Goal: Information Seeking & Learning: Learn about a topic

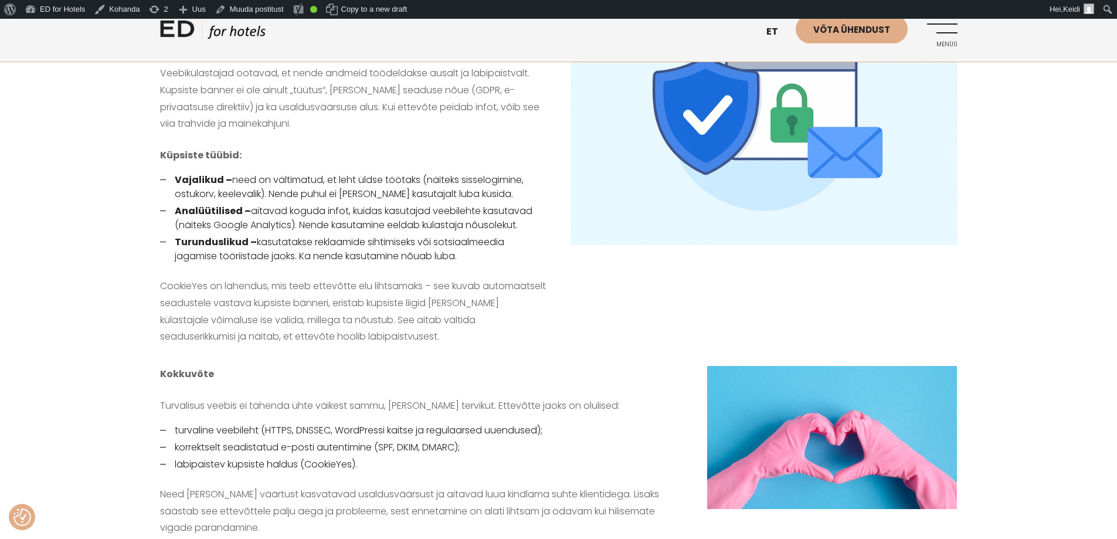
scroll to position [1290, 0]
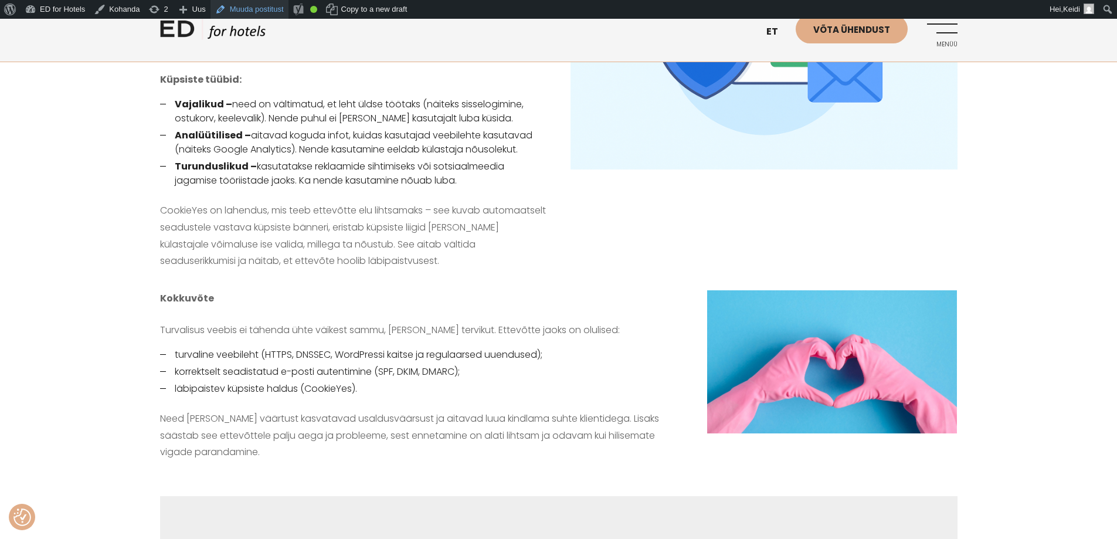
click at [240, 13] on link "Muuda postitust" at bounding box center [249, 9] width 78 height 19
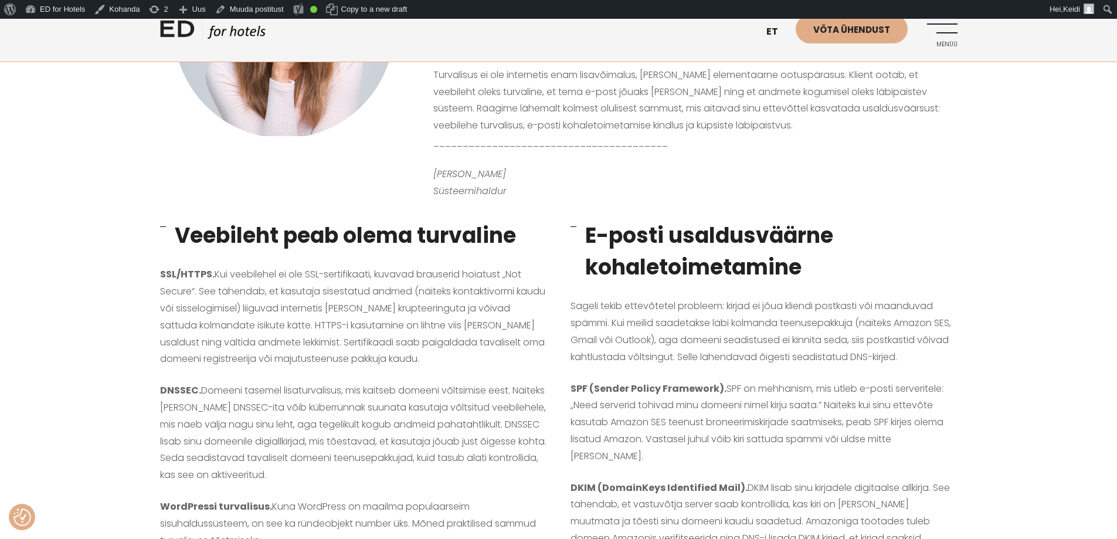
scroll to position [352, 0]
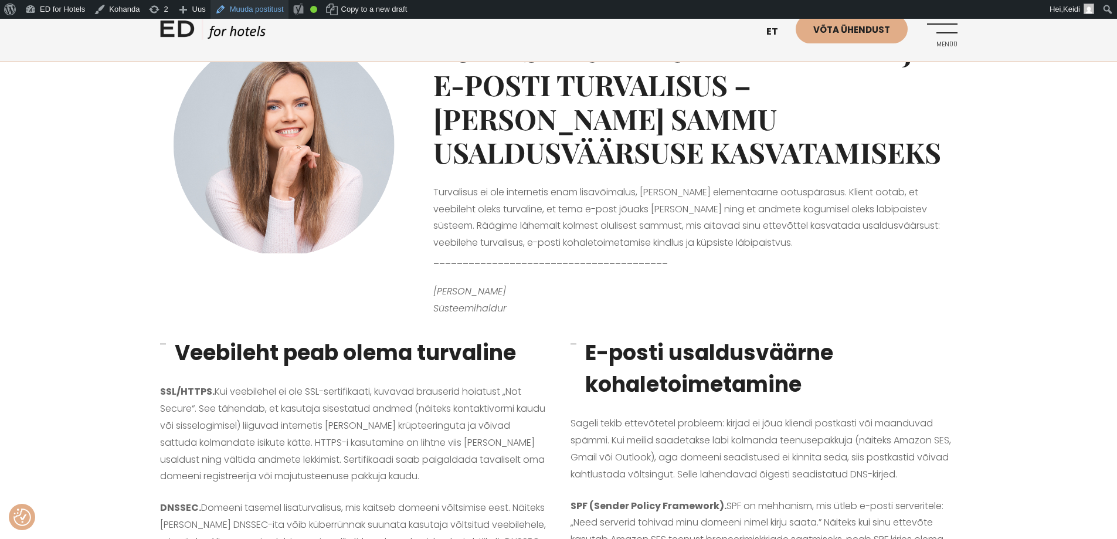
click at [240, 9] on link "Muuda postitust" at bounding box center [249, 9] width 78 height 19
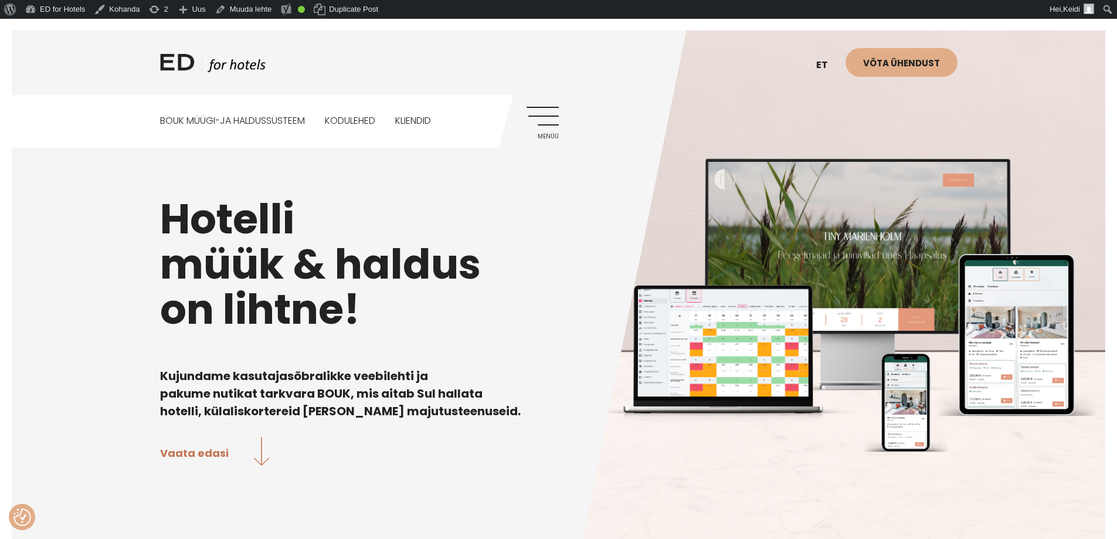
click at [558, 117] on link "Menüü" at bounding box center [542, 123] width 32 height 32
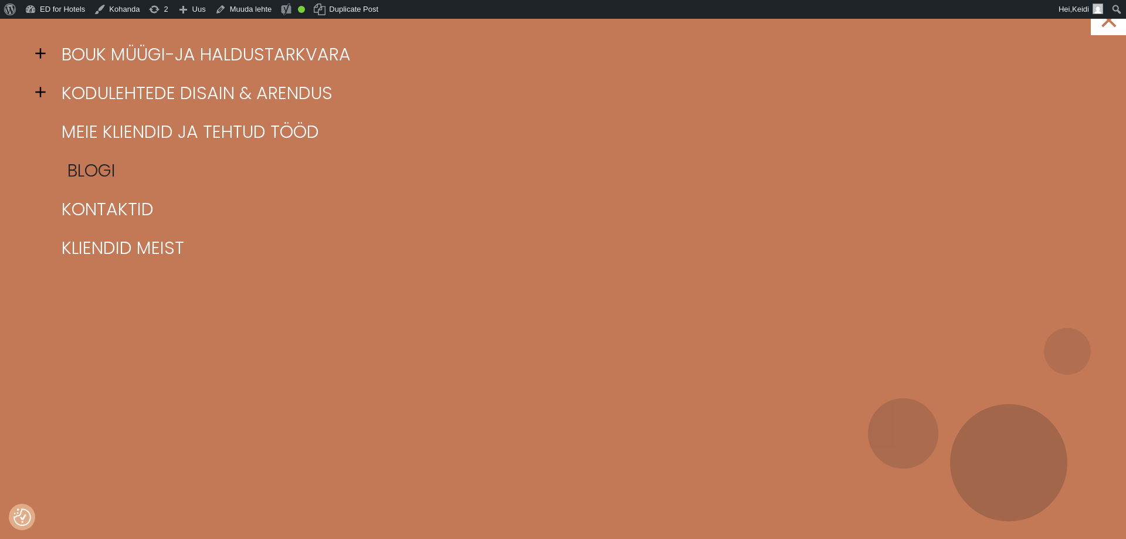
click at [70, 169] on link "Blogi" at bounding box center [578, 170] width 1038 height 39
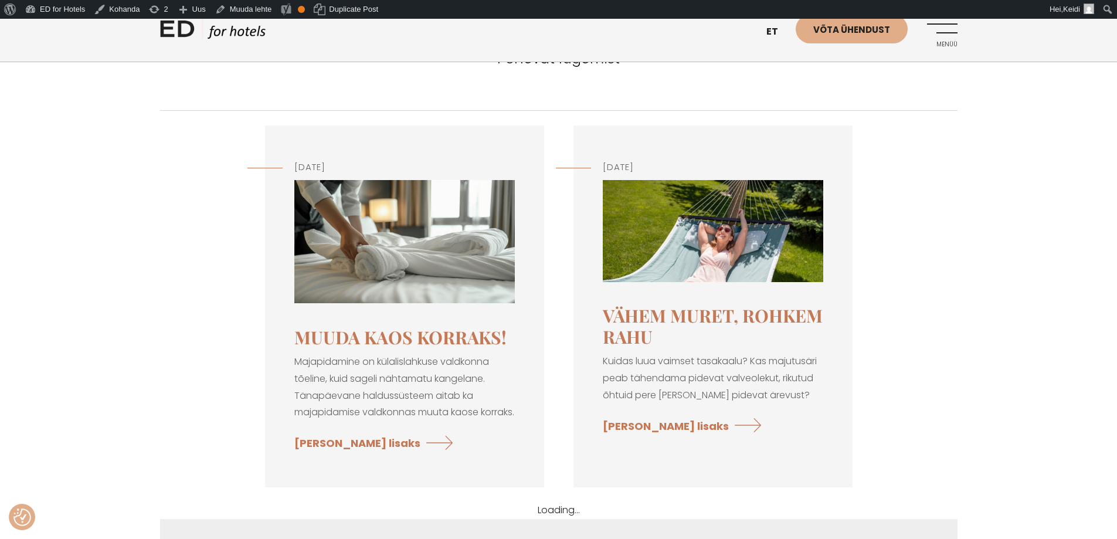
scroll to position [176, 0]
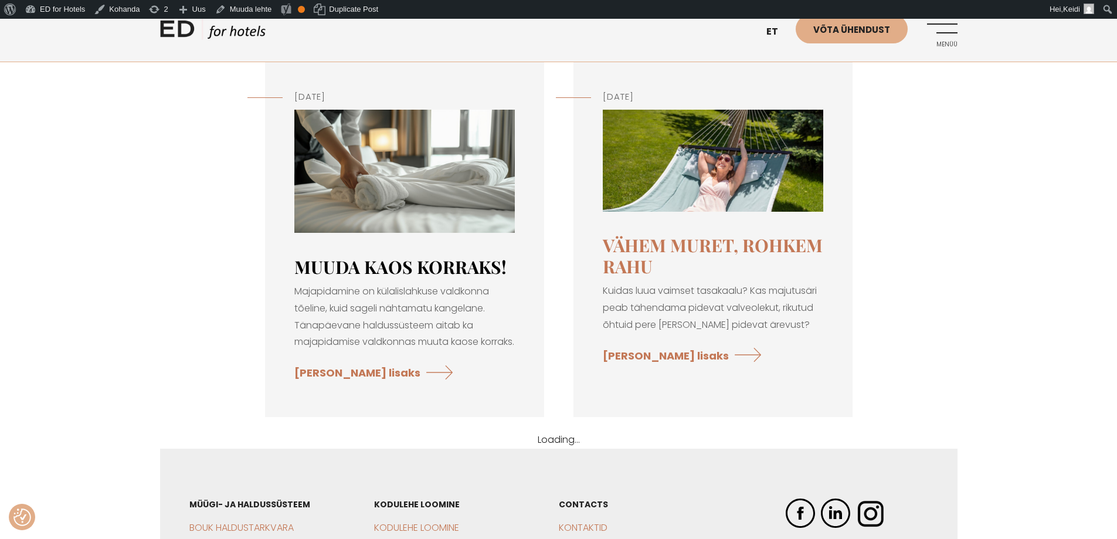
click at [369, 261] on link "Muuda kaos korraks!" at bounding box center [400, 266] width 212 height 23
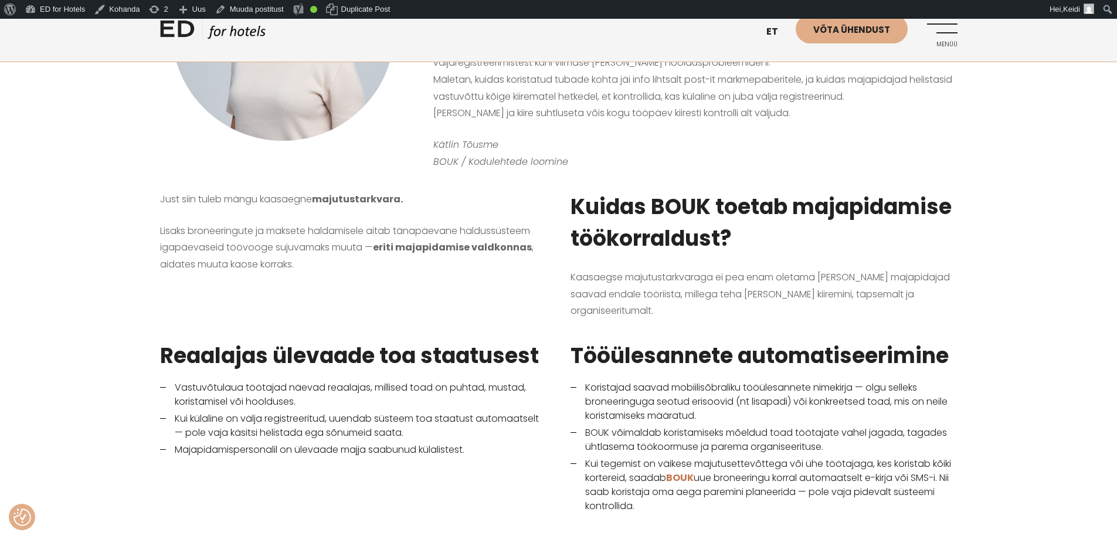
scroll to position [469, 0]
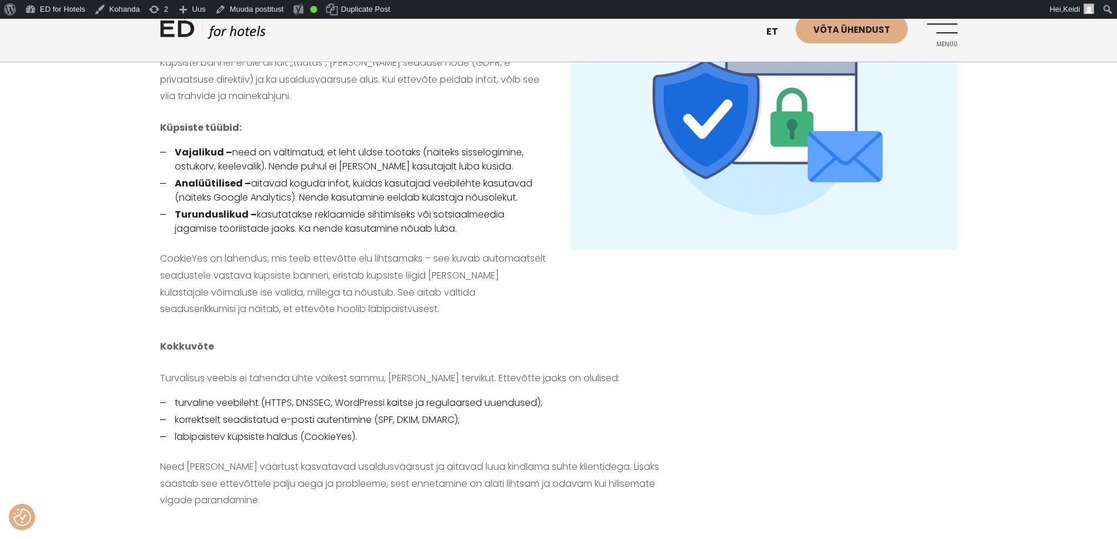
scroll to position [1290, 0]
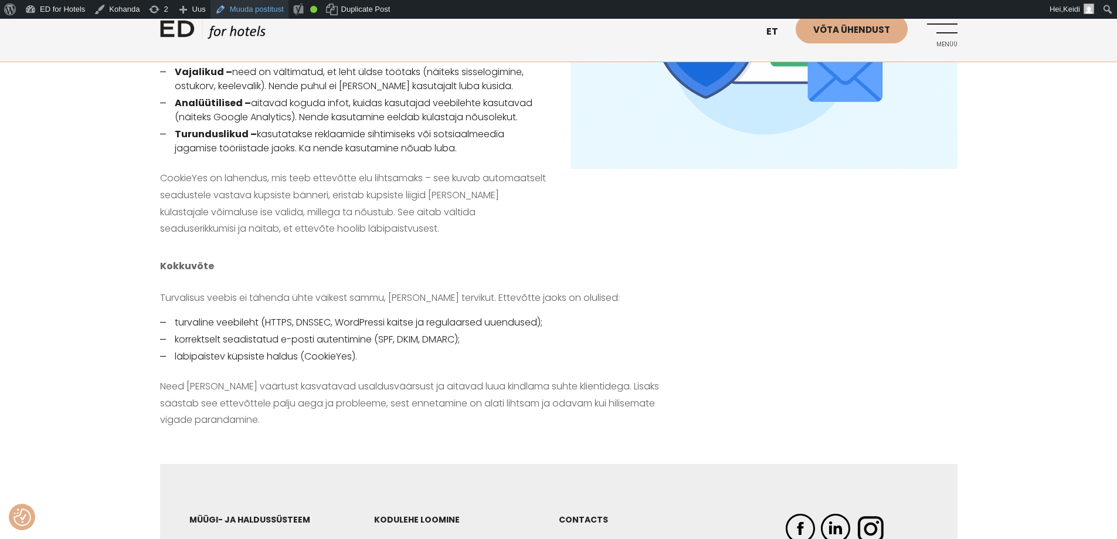
click at [239, 8] on link "Muuda postitust" at bounding box center [249, 9] width 78 height 19
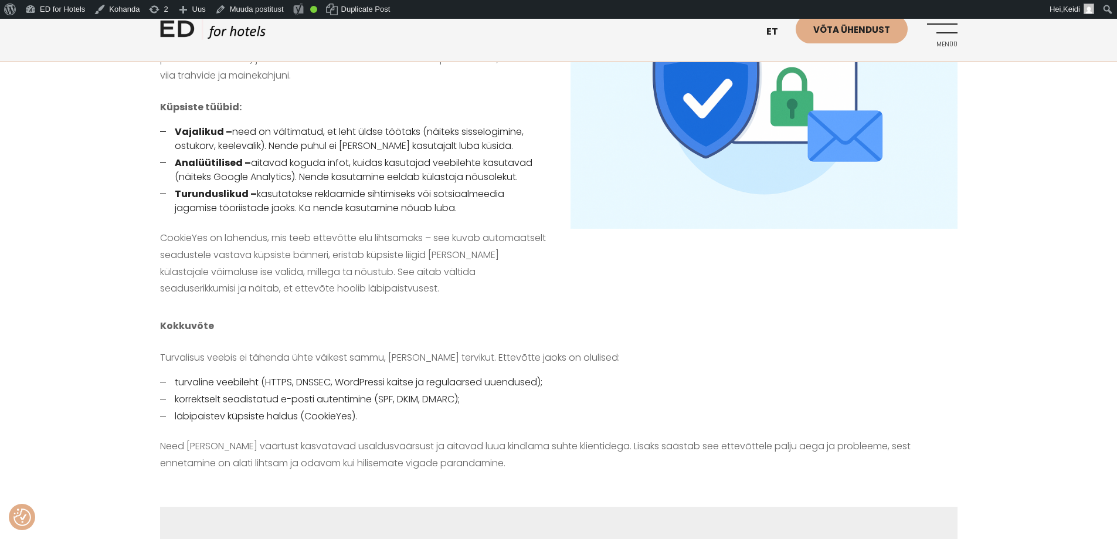
scroll to position [1231, 0]
click at [260, 8] on link "Muuda postitust" at bounding box center [249, 9] width 78 height 19
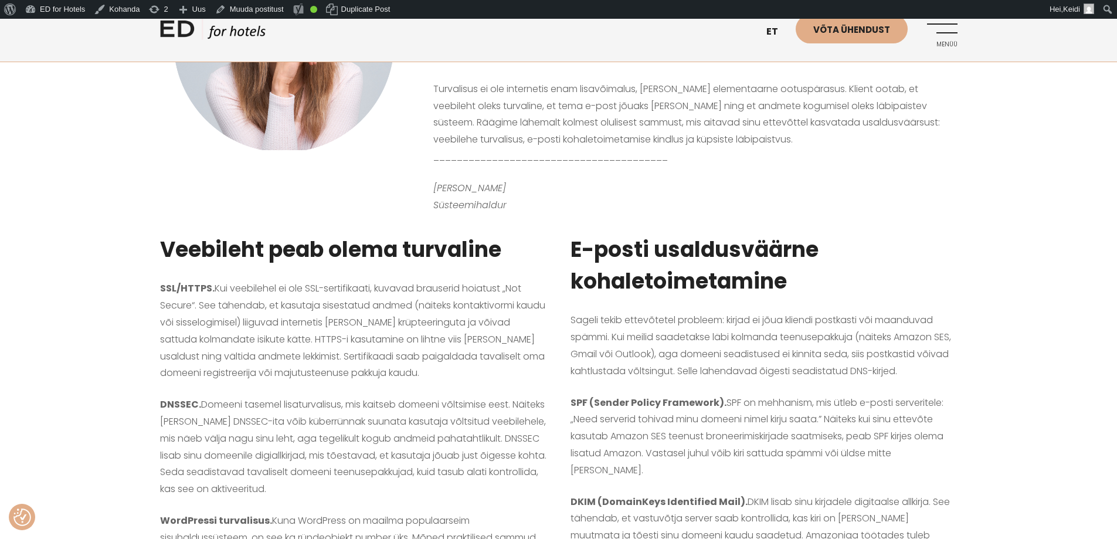
scroll to position [352, 0]
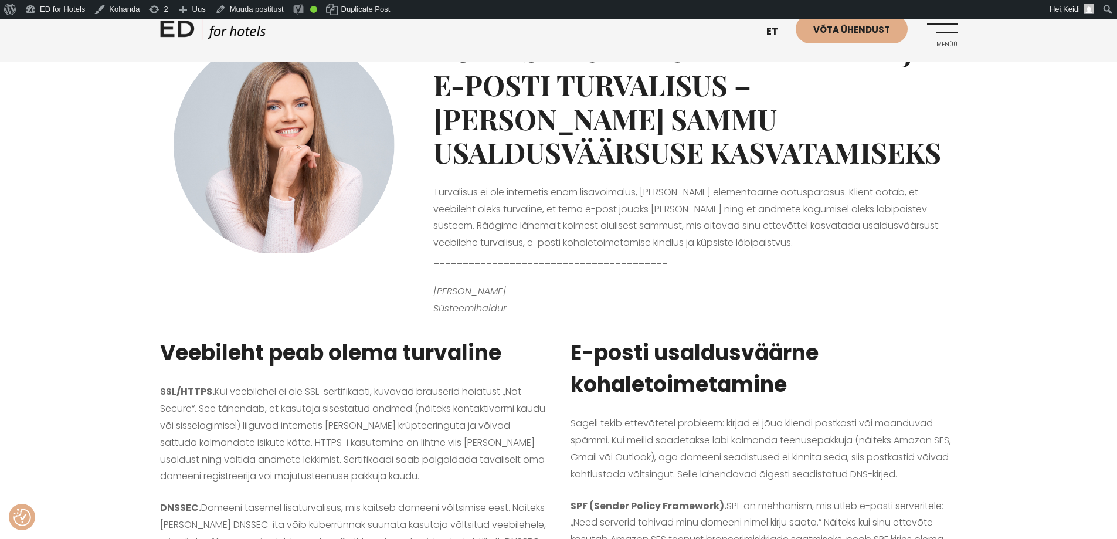
click at [967, 264] on div "Kuidas tagada oma veebilehe ja e-posti turvalisus – [PERSON_NAME] sammu usaldus…" at bounding box center [695, 170] width 547 height 303
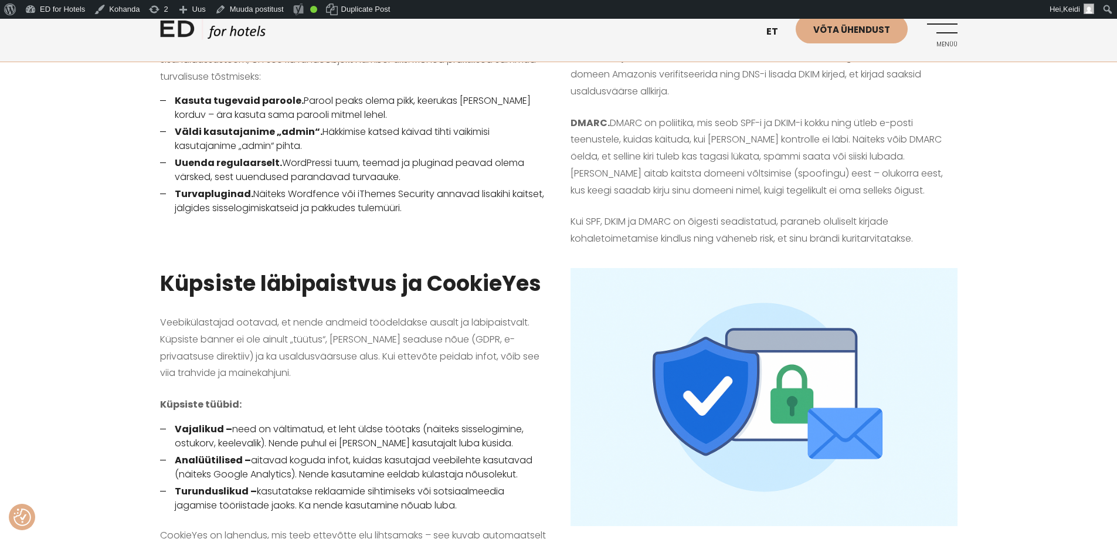
scroll to position [923, 0]
